Goal: Check status

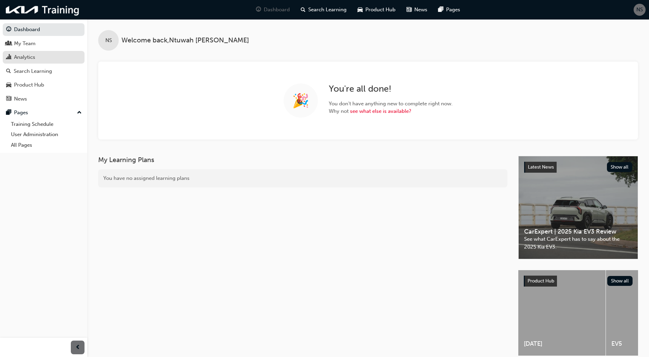
click at [36, 58] on div "Analytics" at bounding box center [43, 57] width 75 height 9
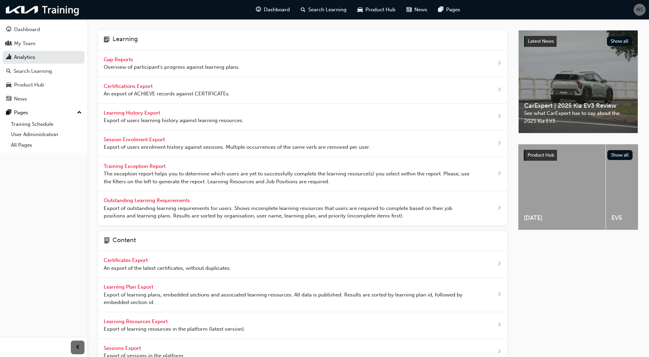
click at [127, 63] on div "Gap Reports Overview of participant's progress against learning plans." at bounding box center [172, 63] width 136 height 15
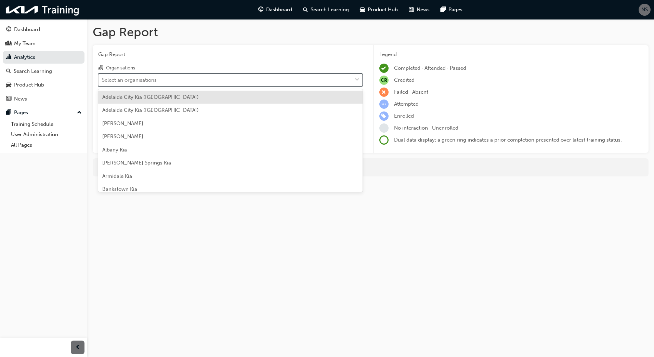
click at [140, 81] on div "Select an organisations" at bounding box center [129, 80] width 55 height 8
click at [103, 81] on input "Organisations option [GEOGRAPHIC_DATA] ([GEOGRAPHIC_DATA]) focused, 1 of 158. 1…" at bounding box center [102, 80] width 1 height 6
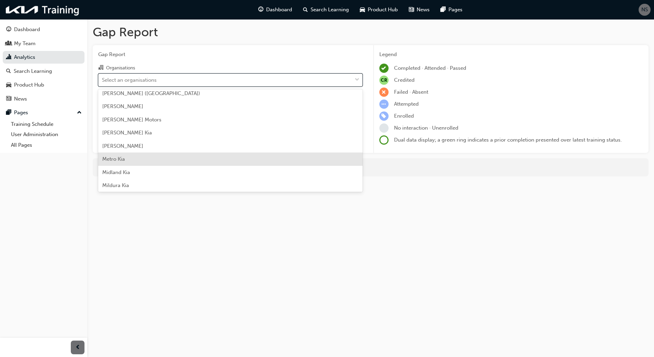
scroll to position [1095, 0]
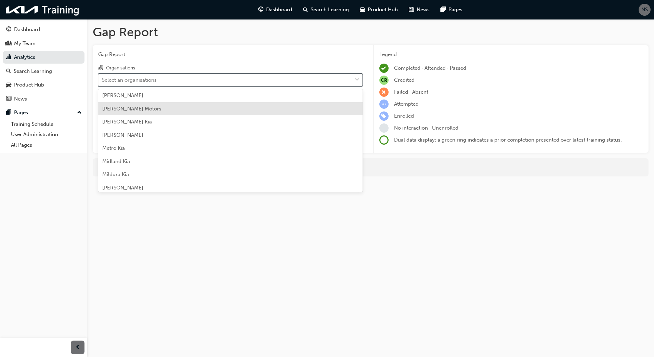
click at [135, 110] on span "[PERSON_NAME] Motors" at bounding box center [131, 109] width 59 height 6
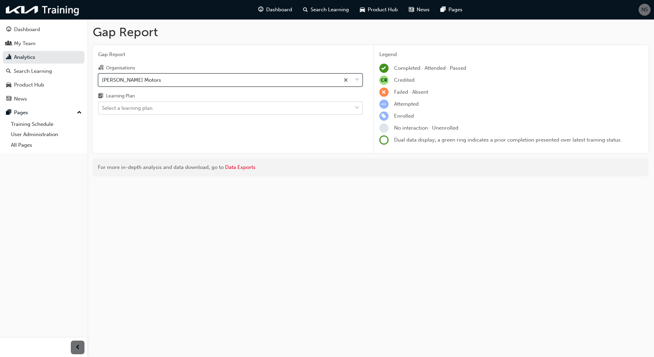
click at [122, 107] on div "Select a learning plan" at bounding box center [127, 108] width 51 height 8
click at [103, 107] on input "Learning Plan Select a learning plan" at bounding box center [102, 108] width 1 height 6
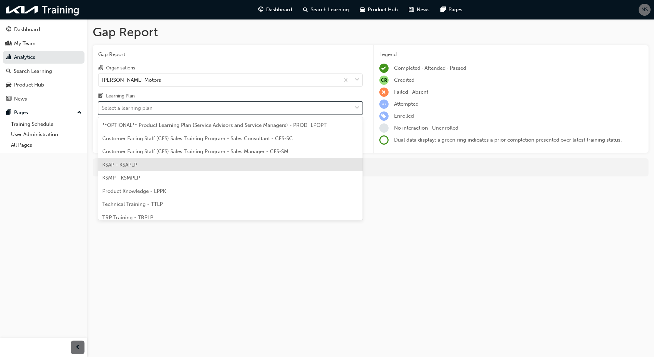
click at [124, 163] on span "KSAP - KSAPLP" at bounding box center [119, 165] width 35 height 6
